Goal: Task Accomplishment & Management: Use online tool/utility

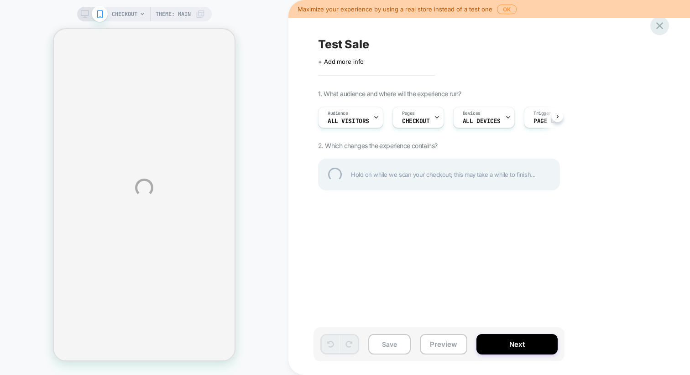
click at [656, 22] on div at bounding box center [659, 25] width 19 height 19
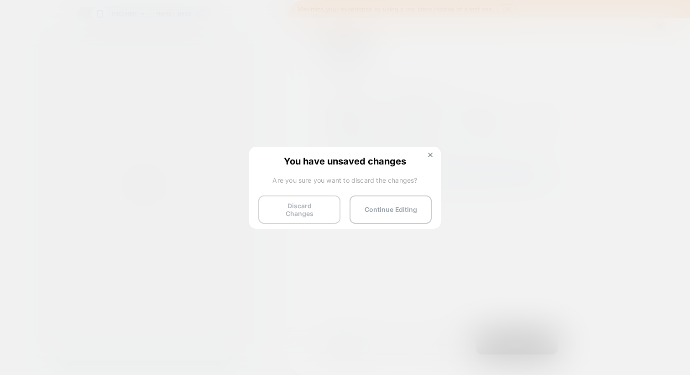
click at [297, 206] on button "Discard Changes" at bounding box center [299, 210] width 82 height 28
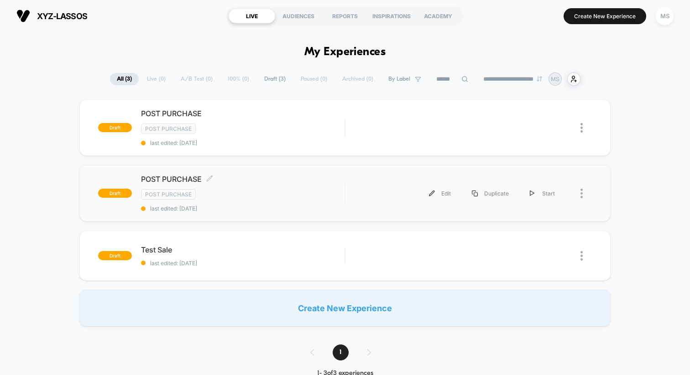
click at [287, 190] on div "Post Purchase" at bounding box center [242, 194] width 203 height 10
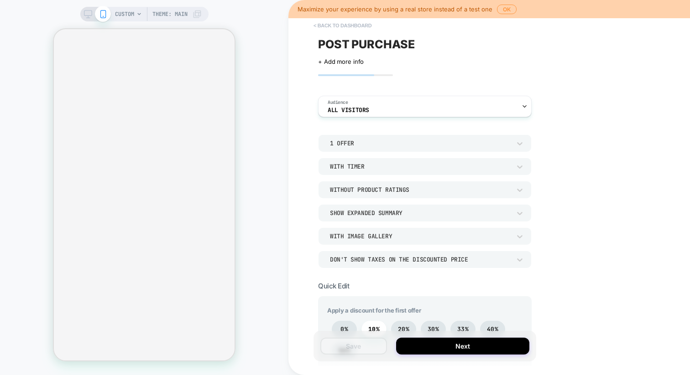
click at [346, 26] on button "< back to dashboard" at bounding box center [342, 25] width 67 height 15
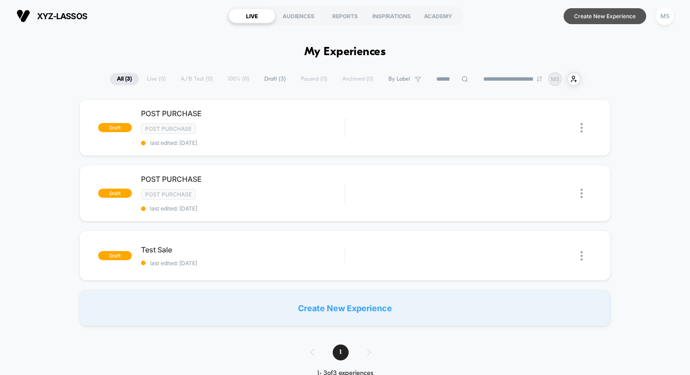
click at [602, 17] on button "Create New Experience" at bounding box center [604, 16] width 83 height 16
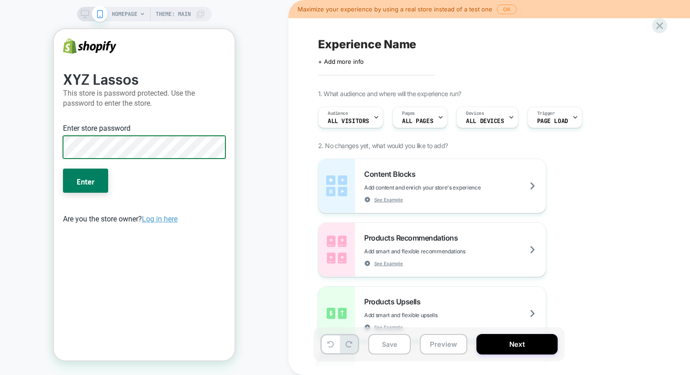
click at [63, 169] on button "Enter" at bounding box center [85, 181] width 45 height 24
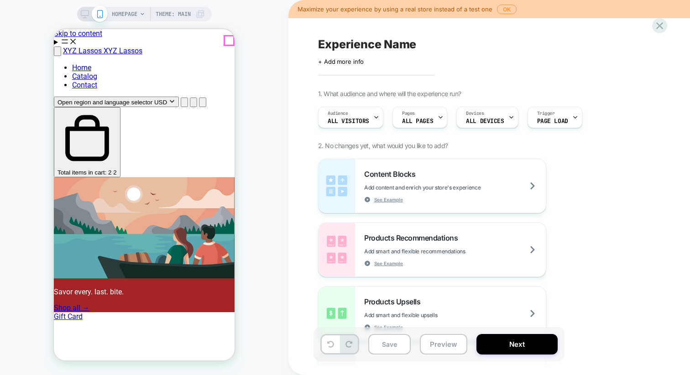
click at [57, 169] on span "Open cart Total items in cart: 2" at bounding box center [57, 172] width 0 height 7
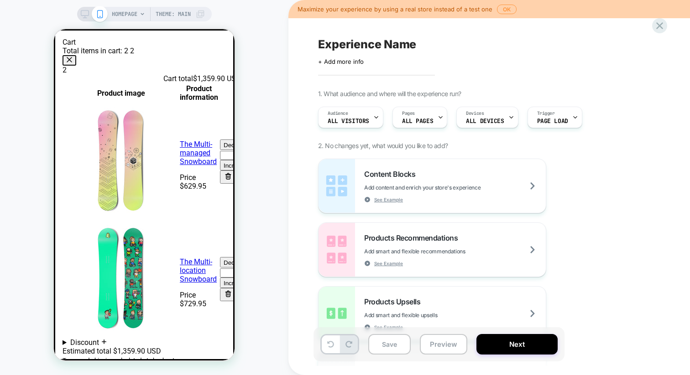
click at [277, 154] on div "HOMEPAGE Theme: MAIN" at bounding box center [144, 187] width 288 height 357
click at [76, 55] on button "Close dialog" at bounding box center [69, 60] width 14 height 10
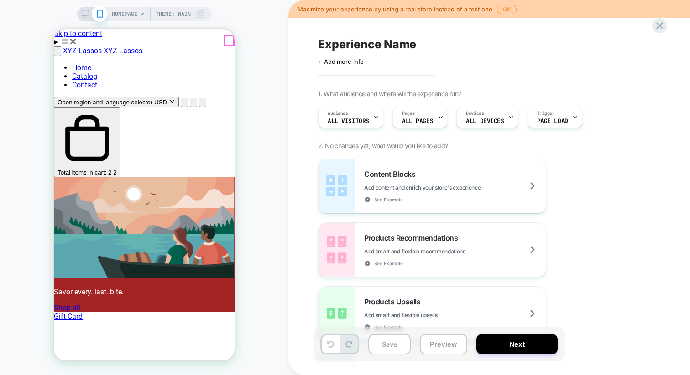
click at [57, 169] on span "Open cart Total items in cart: 2" at bounding box center [57, 172] width 0 height 7
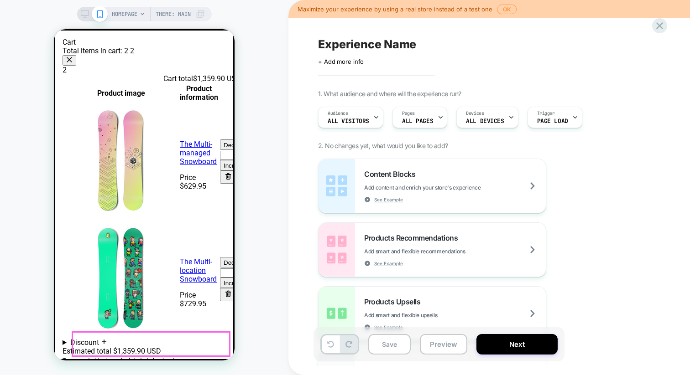
click at [97, 364] on button "Check out" at bounding box center [79, 369] width 35 height 10
